Goal: Task Accomplishment & Management: Use online tool/utility

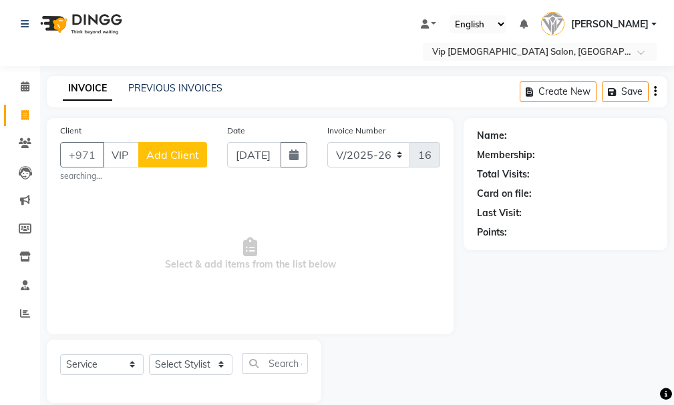
select select "8415"
select select "service"
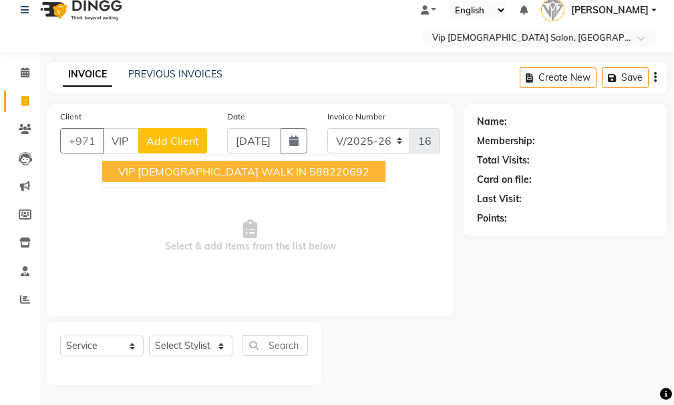
click at [175, 176] on span "VIP [DEMOGRAPHIC_DATA] WALK IN" at bounding box center [212, 171] width 188 height 13
type input "588220692"
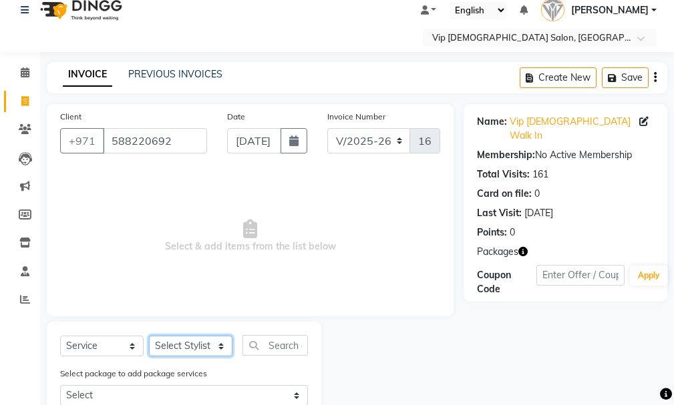
click at [217, 344] on select "Select Stylist Ali [PERSON_NAME] [PERSON_NAME] [PERSON_NAME] Lakhbizi Jairah [P…" at bounding box center [190, 346] width 83 height 21
select select "81364"
click at [149, 336] on select "Select Stylist Ali [PERSON_NAME] [PERSON_NAME] [PERSON_NAME] Lakhbizi Jairah [P…" at bounding box center [190, 346] width 83 height 21
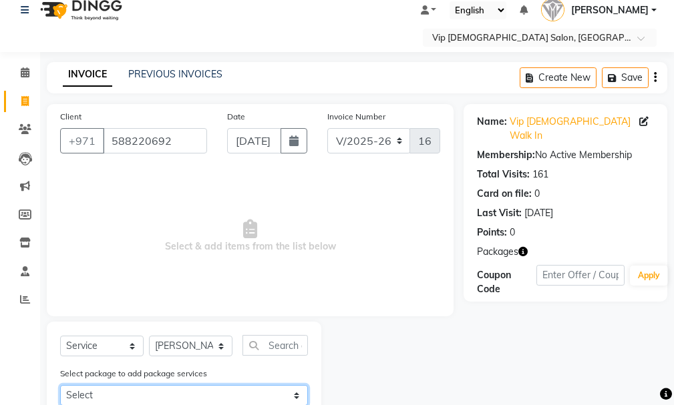
click at [295, 389] on select "Select SMART GROOM COMBO" at bounding box center [184, 395] width 248 height 21
click at [292, 397] on select "Select SMART GROOM COMBO" at bounding box center [184, 395] width 248 height 21
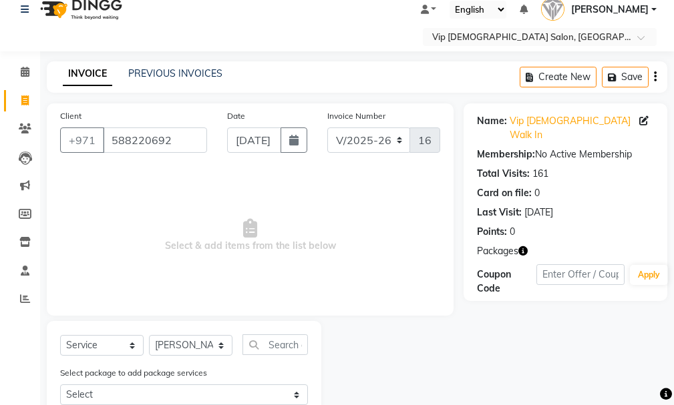
click at [273, 338] on input "text" at bounding box center [274, 344] width 65 height 21
type input "CRAFT"
click at [603, 396] on div "Name: Vip [DEMOGRAPHIC_DATA] Walk In Membership: No Active Membership Total Vis…" at bounding box center [570, 285] width 214 height 364
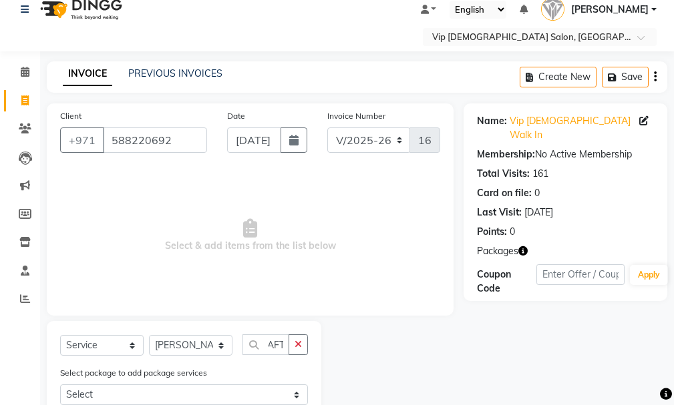
scroll to position [0, 0]
click at [610, 356] on div "Name: Vip [DEMOGRAPHIC_DATA] Walk In Membership: No Active Membership Total Vis…" at bounding box center [570, 285] width 214 height 364
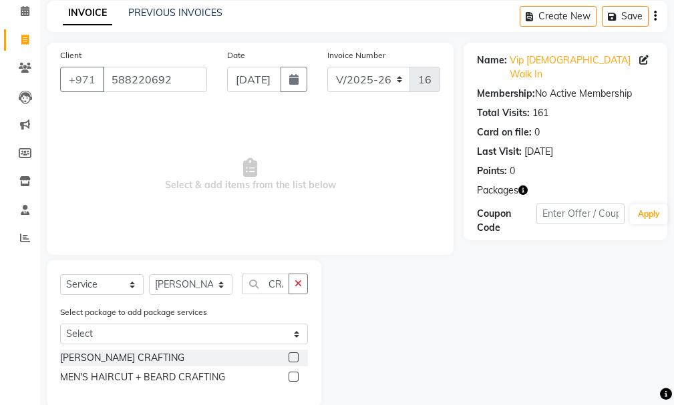
scroll to position [97, 0]
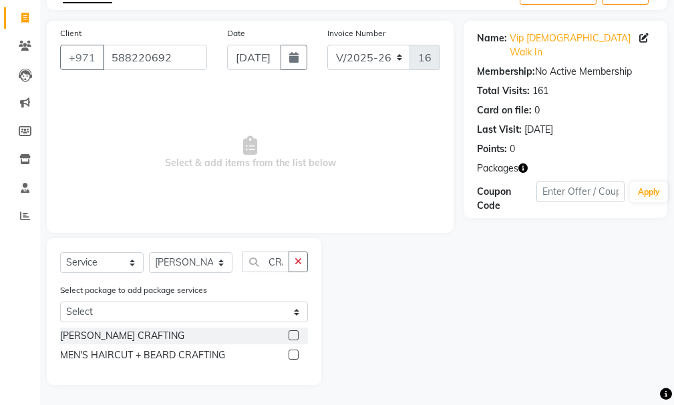
click at [286, 354] on div "MEN'S HAIRCUT + BEARD CRAFTING" at bounding box center [184, 355] width 248 height 17
click at [287, 349] on div "MEN'S HAIRCUT + BEARD CRAFTING" at bounding box center [184, 355] width 248 height 17
click at [290, 352] on label at bounding box center [293, 355] width 10 height 10
click at [290, 352] on input "checkbox" at bounding box center [292, 355] width 9 height 9
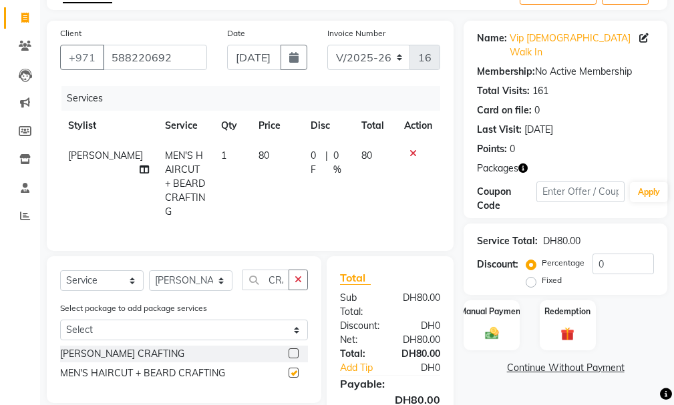
checkbox input "false"
click at [488, 299] on div "Manual Payment" at bounding box center [492, 325] width 58 height 52
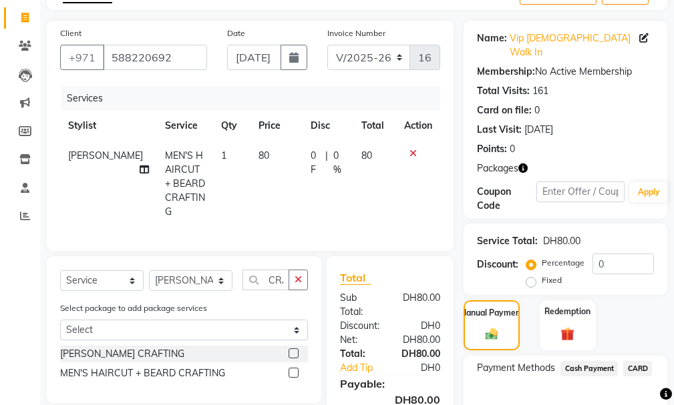
click at [636, 361] on span "CARD" at bounding box center [637, 368] width 29 height 15
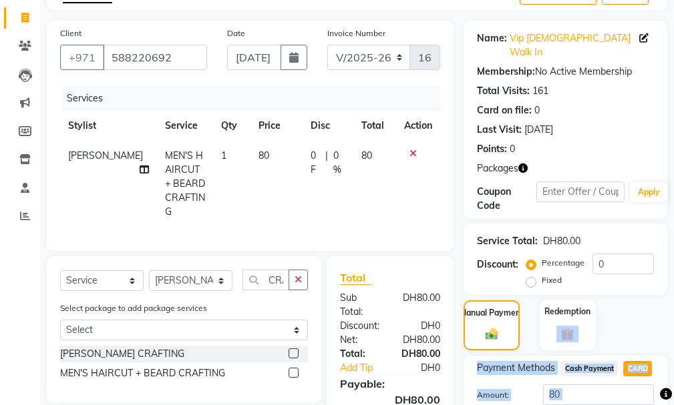
drag, startPoint x: 672, startPoint y: 330, endPoint x: 680, endPoint y: 399, distance: 68.5
click at [673, 308] on html "Select Location × Vip [DEMOGRAPHIC_DATA] Salon, Hor Al Anz East Default Panel M…" at bounding box center [337, 105] width 674 height 405
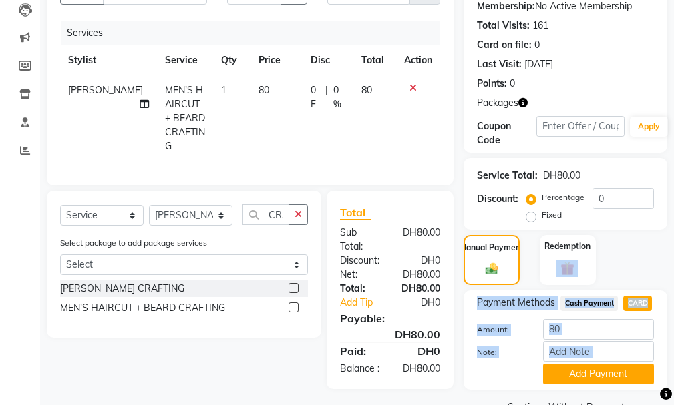
scroll to position [181, 0]
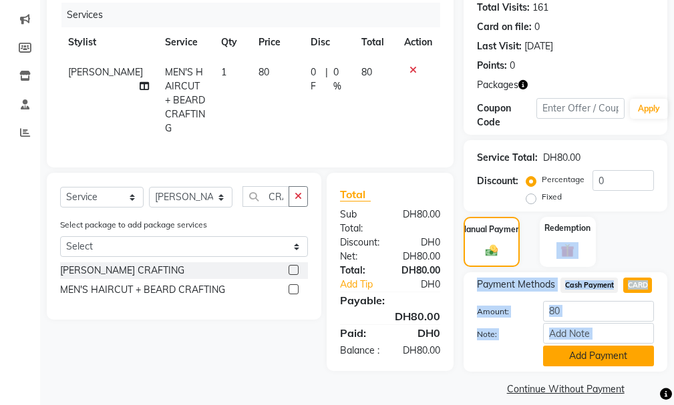
click at [607, 346] on button "Add Payment" at bounding box center [598, 356] width 111 height 21
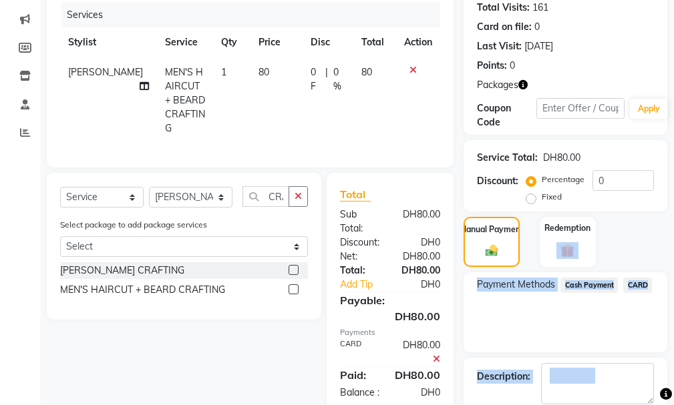
drag, startPoint x: 673, startPoint y: 356, endPoint x: 680, endPoint y: 415, distance: 58.5
click at [673, 224] on html "Select Location × Vip [DEMOGRAPHIC_DATA] Salon, Hor Al Anz East Default Panel M…" at bounding box center [337, 21] width 674 height 405
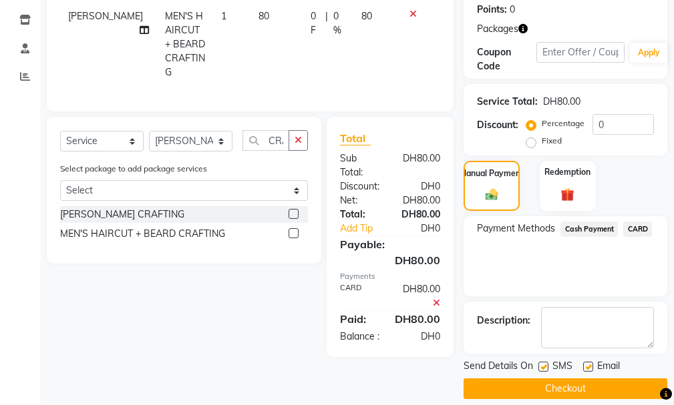
click at [254, 345] on div "Select Service Product Membership Package Voucher Prepaid Gift Card Select Styl…" at bounding box center [179, 237] width 284 height 240
click at [574, 378] on button "Checkout" at bounding box center [565, 388] width 204 height 21
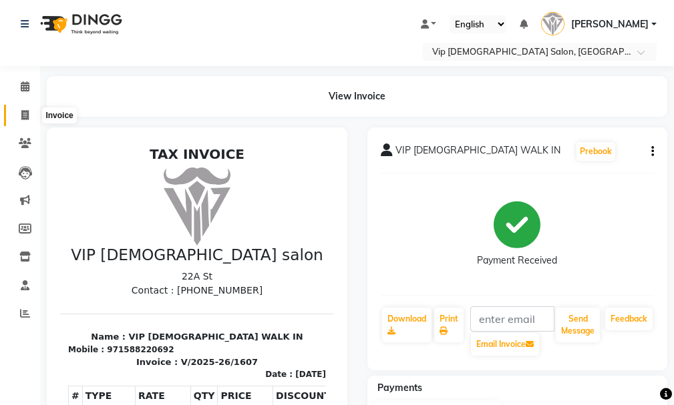
click at [20, 113] on span at bounding box center [24, 115] width 23 height 15
select select "service"
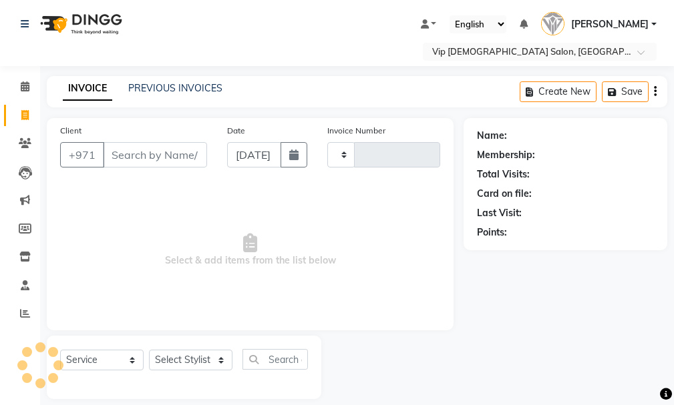
type input "1608"
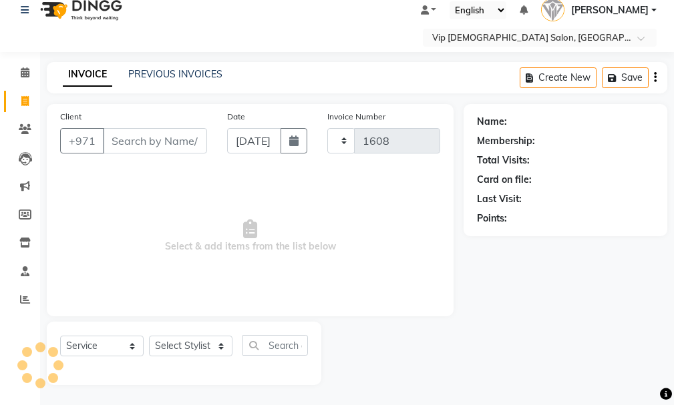
select select "8415"
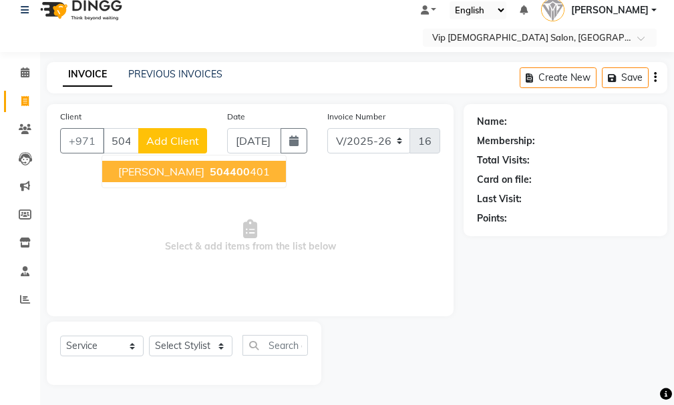
click at [185, 172] on span "[PERSON_NAME]" at bounding box center [161, 171] width 86 height 13
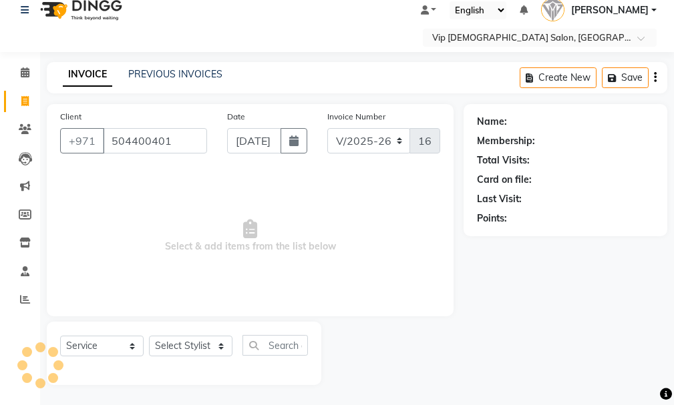
type input "504400401"
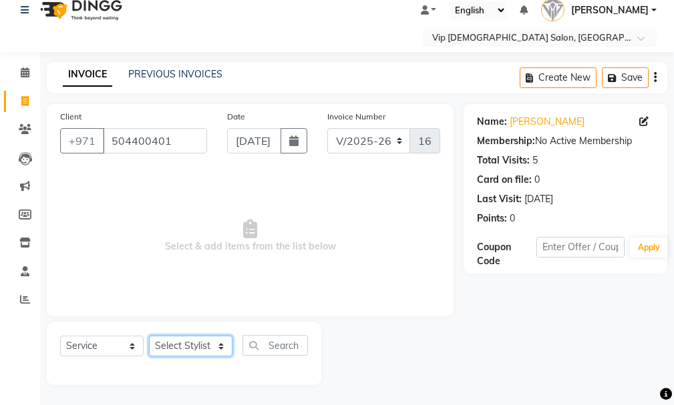
click at [215, 343] on select "Select Stylist Ali [PERSON_NAME] [PERSON_NAME] [PERSON_NAME] Lakhbizi Jairah [P…" at bounding box center [190, 346] width 83 height 21
select select "81343"
click at [149, 336] on select "Select Stylist Ali [PERSON_NAME] [PERSON_NAME] [PERSON_NAME] Lakhbizi Jairah [P…" at bounding box center [190, 346] width 83 height 21
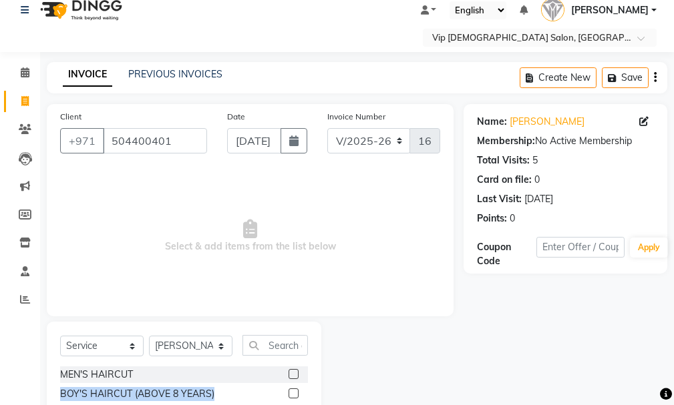
drag, startPoint x: 297, startPoint y: 386, endPoint x: 298, endPoint y: 399, distance: 12.7
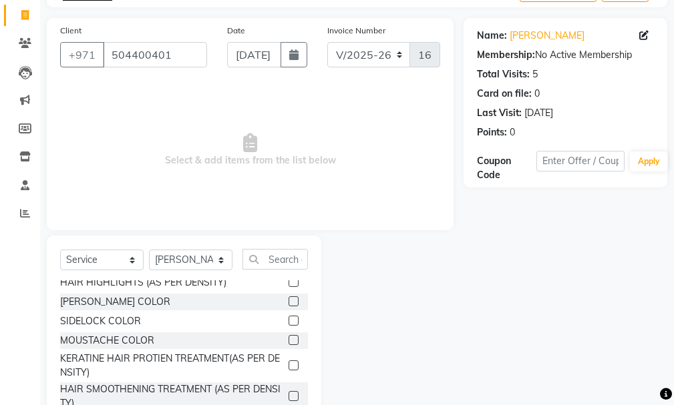
scroll to position [102, 0]
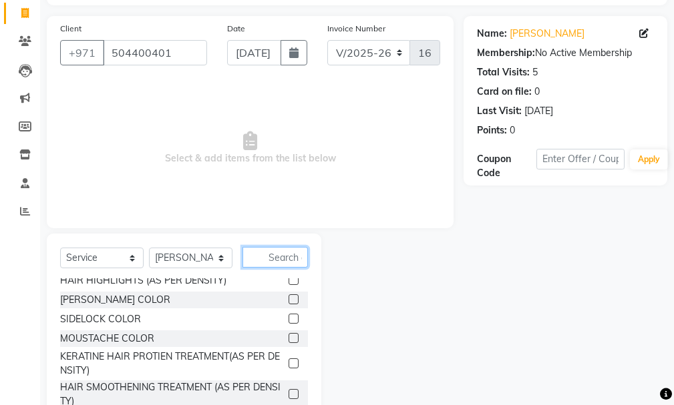
click at [268, 253] on input "text" at bounding box center [274, 257] width 65 height 21
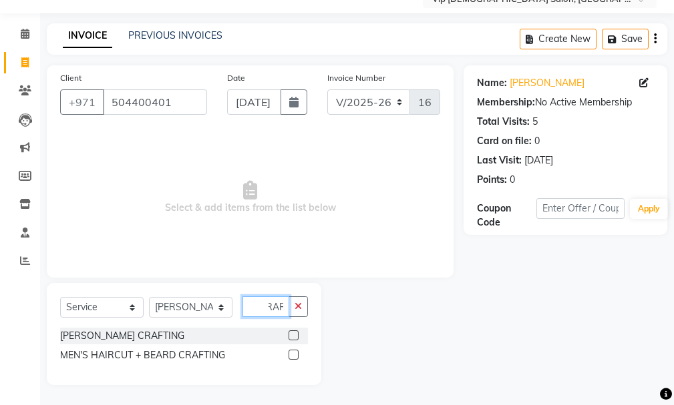
scroll to position [0, 15]
type input "CRAFT"
click at [286, 332] on div "[PERSON_NAME] CRAFTING" at bounding box center [184, 336] width 248 height 17
click at [289, 330] on div at bounding box center [297, 336] width 19 height 17
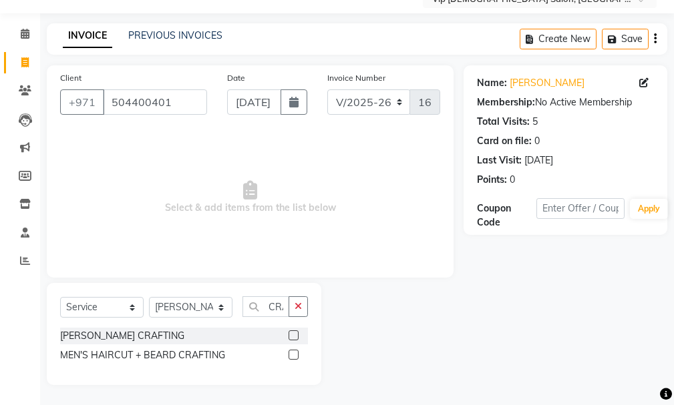
click at [293, 330] on div at bounding box center [297, 336] width 19 height 17
click at [292, 328] on div at bounding box center [297, 336] width 19 height 17
click at [292, 333] on label at bounding box center [293, 335] width 10 height 10
click at [292, 333] on input "checkbox" at bounding box center [292, 336] width 9 height 9
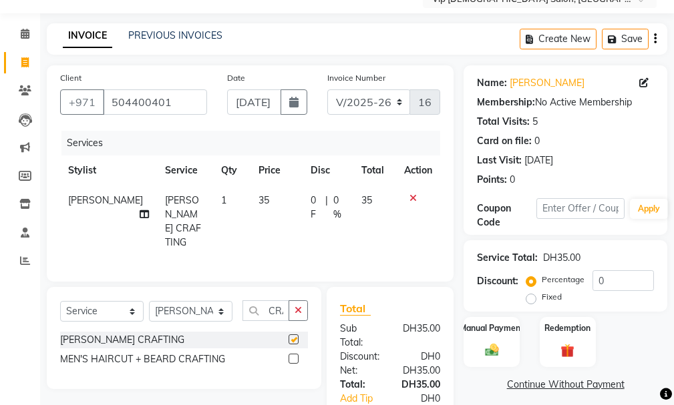
checkbox input "false"
click at [480, 324] on label "Manual Payment" at bounding box center [491, 327] width 67 height 13
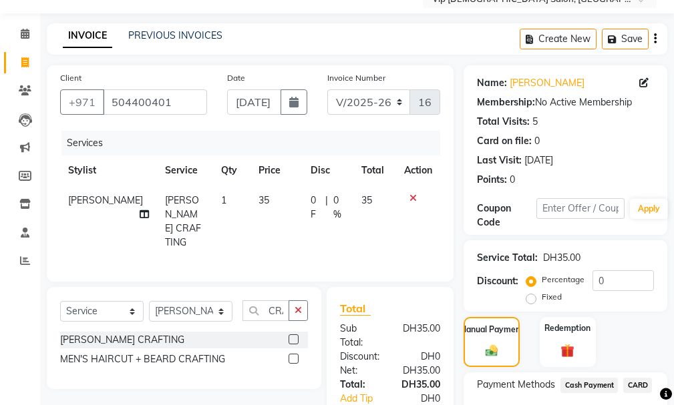
click at [637, 387] on span "CARD" at bounding box center [637, 385] width 29 height 15
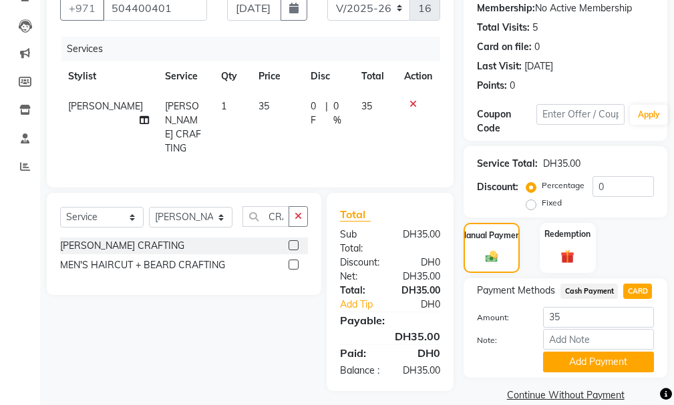
scroll to position [167, 0]
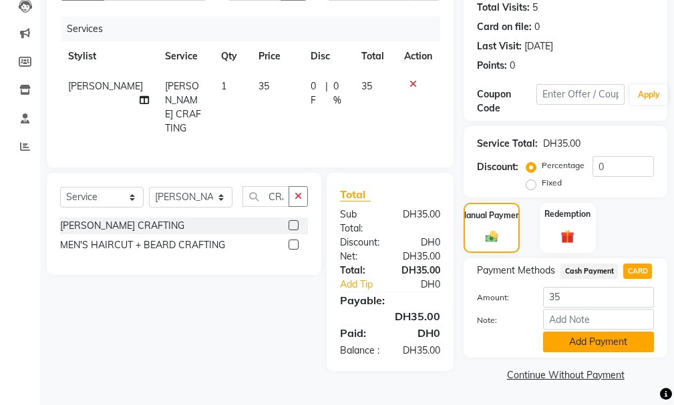
click at [599, 343] on button "Add Payment" at bounding box center [598, 342] width 111 height 21
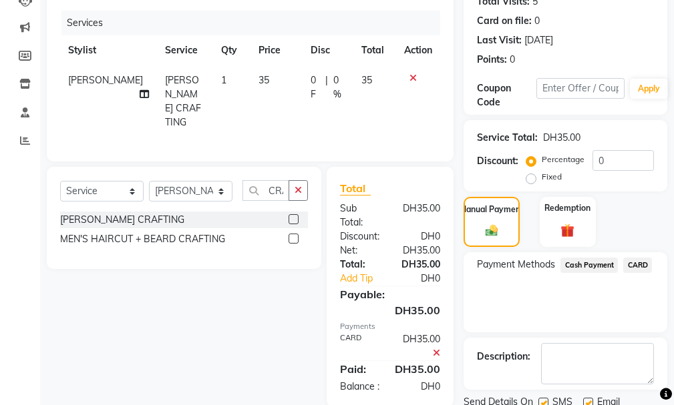
drag, startPoint x: 676, startPoint y: 368, endPoint x: 681, endPoint y: 393, distance: 25.3
click at [673, 232] on html "Select Location × Vip [DEMOGRAPHIC_DATA] Salon, Hor Al Anz East Default Panel M…" at bounding box center [337, 29] width 674 height 405
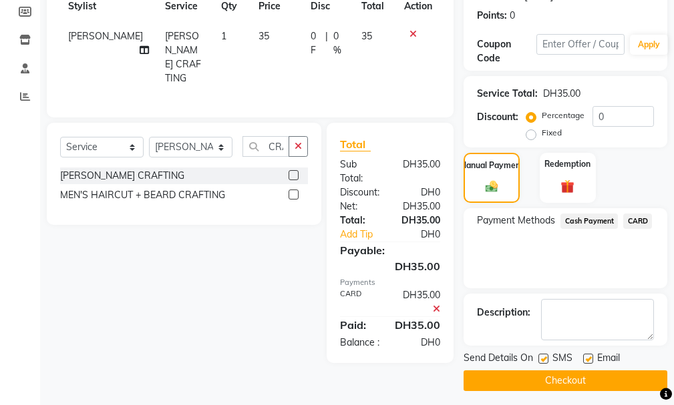
click at [594, 383] on button "Checkout" at bounding box center [565, 380] width 204 height 21
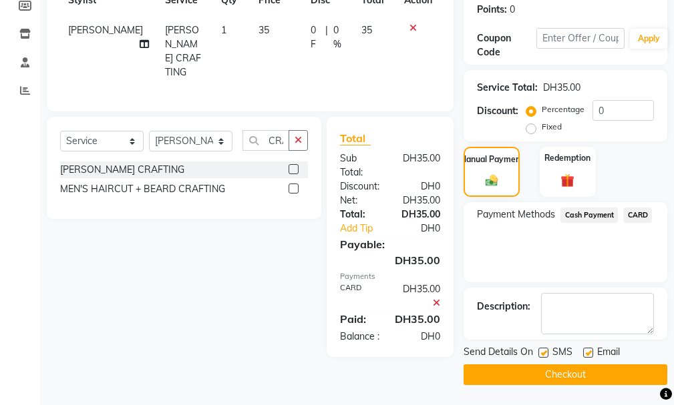
click at [564, 372] on button "Checkout" at bounding box center [565, 374] width 204 height 21
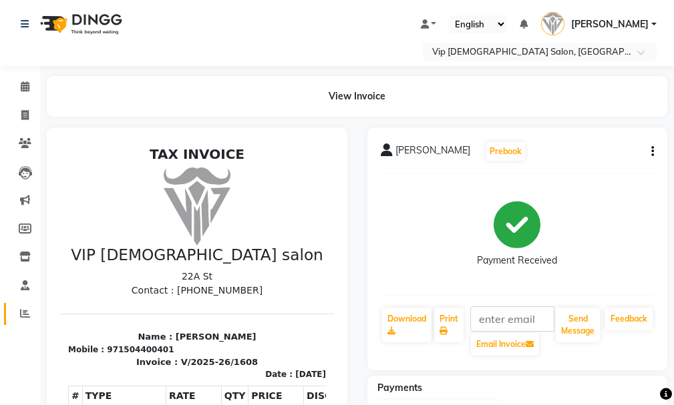
click at [25, 317] on icon at bounding box center [25, 313] width 10 height 10
